Goal: Transaction & Acquisition: Purchase product/service

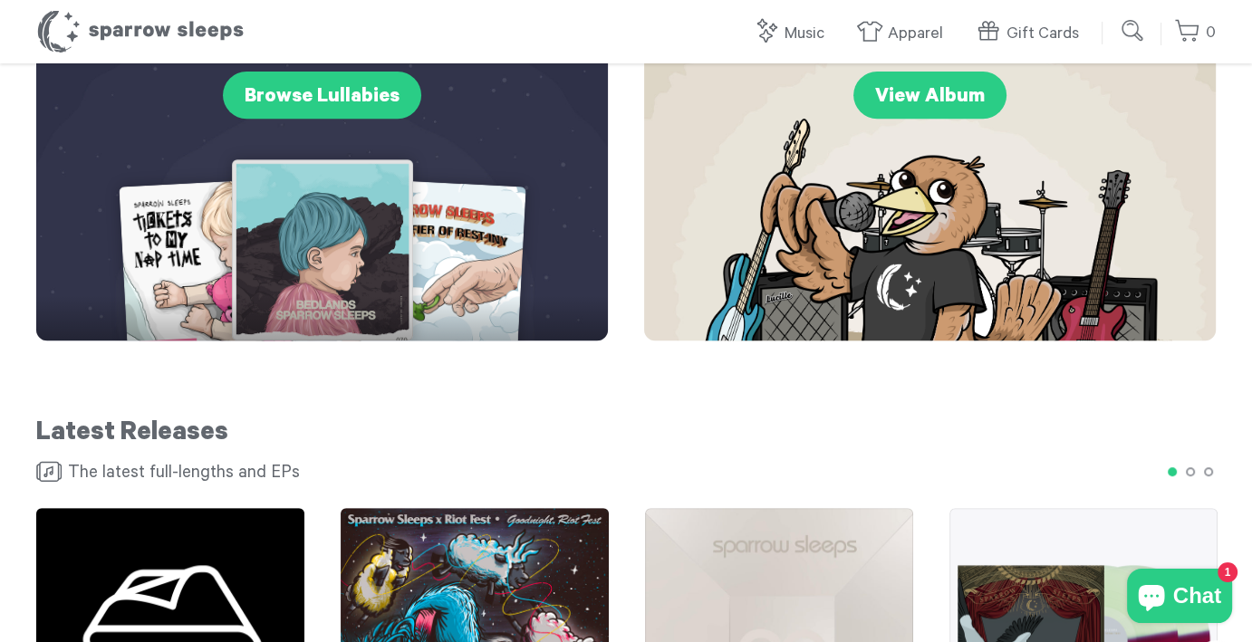
scroll to position [634, 0]
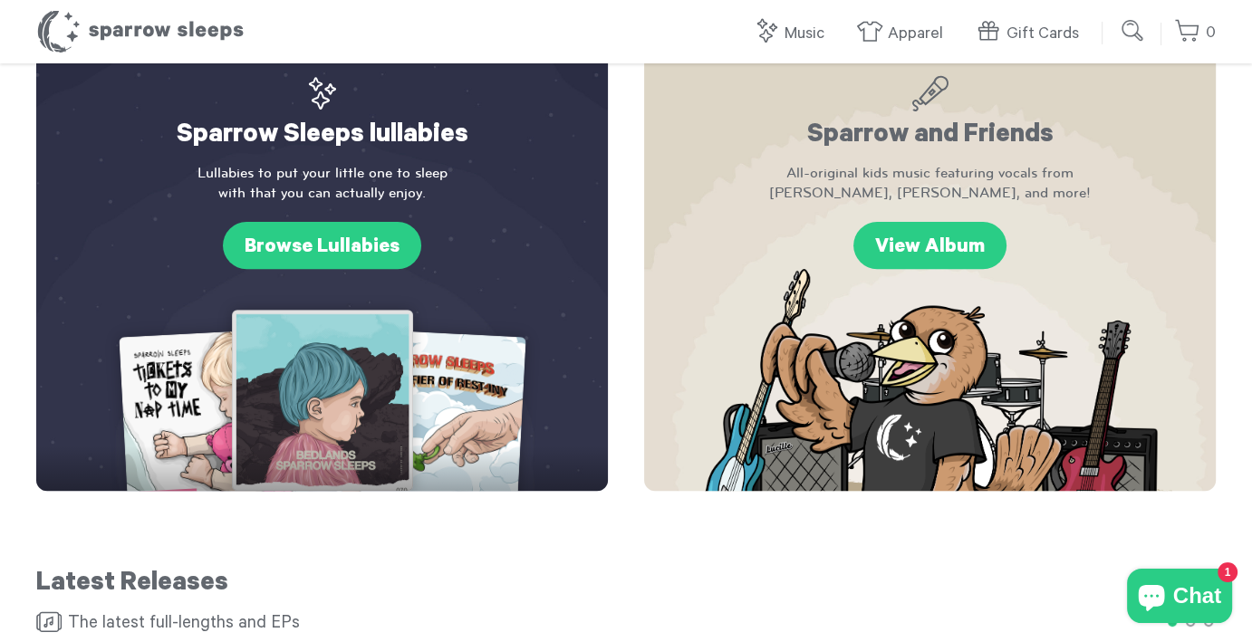
click at [444, 323] on div "Sparrow Sleeps lullabies Lullabies to put your little one to sleep with that yo…" at bounding box center [322, 265] width 572 height 452
click at [348, 259] on link "Browse Lullabies" at bounding box center [322, 245] width 198 height 47
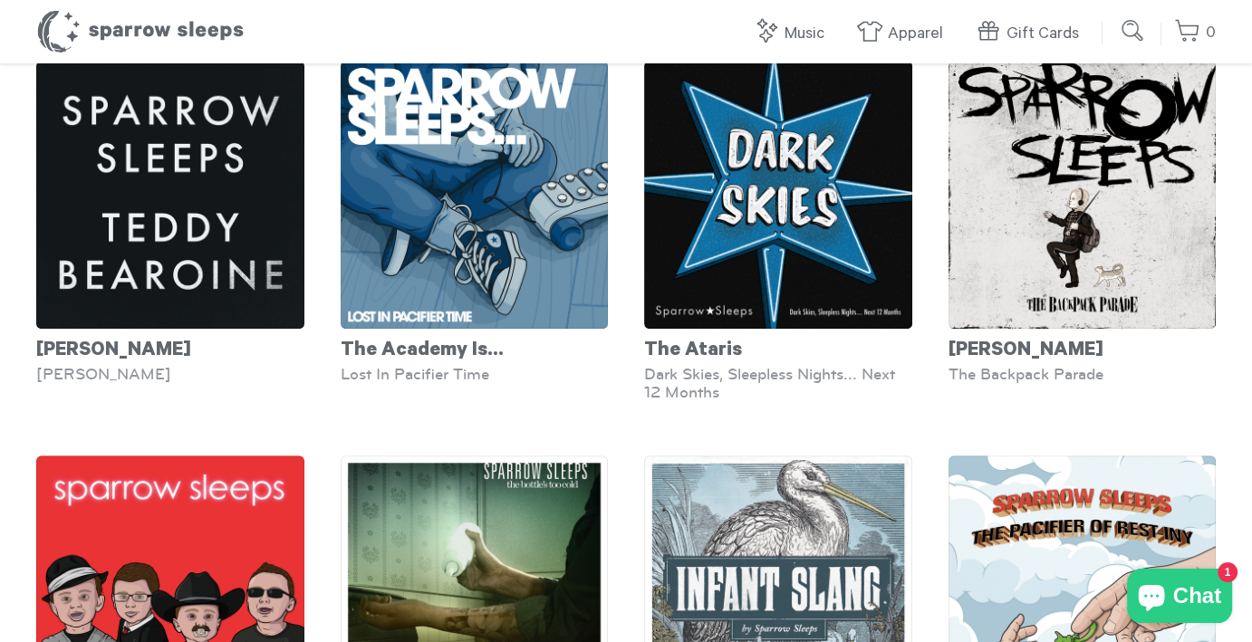
scroll to position [8061, 0]
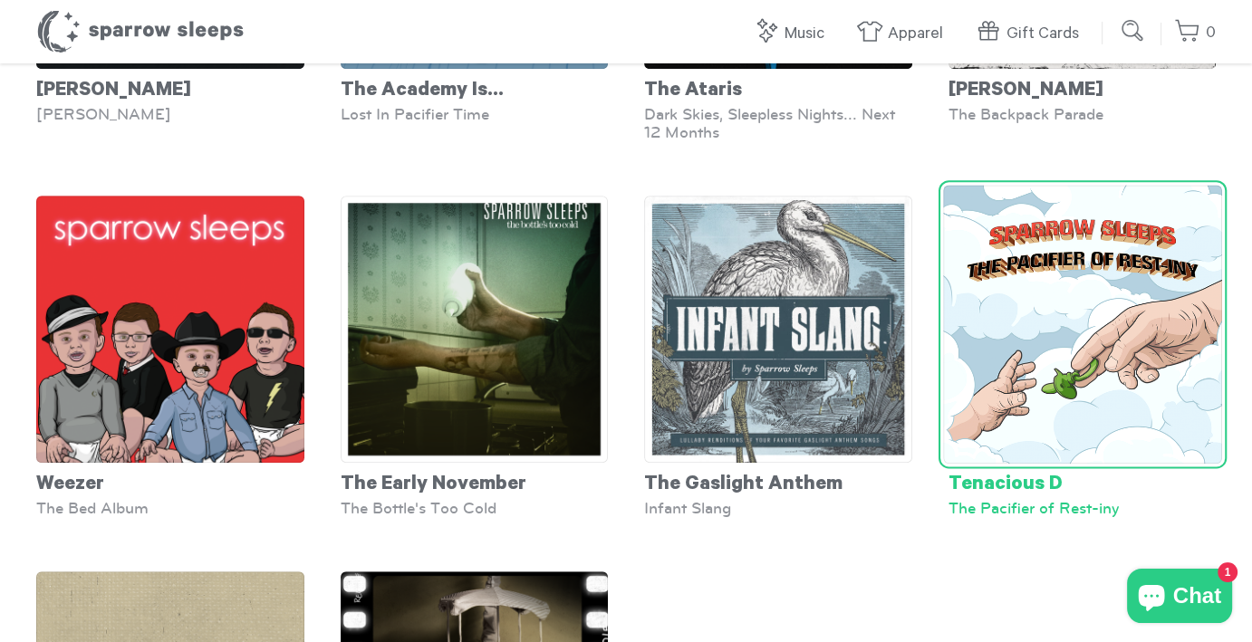
click at [1059, 293] on img at bounding box center [1082, 324] width 278 height 278
